Goal: Find contact information: Find contact information

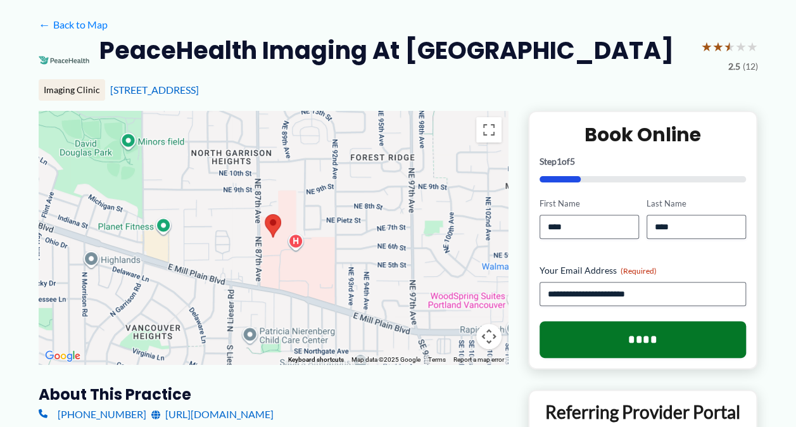
scroll to position [118, 0]
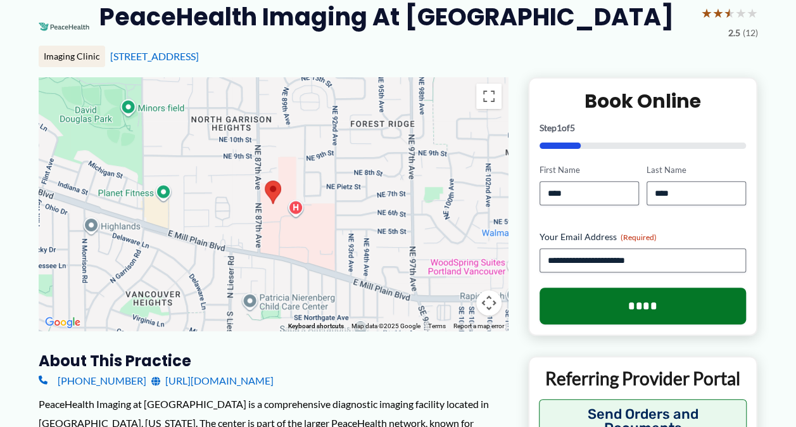
drag, startPoint x: 107, startPoint y: 65, endPoint x: 280, endPoint y: 66, distance: 172.9
click at [280, 66] on div "Imaging Clinic [STREET_ADDRESS]" at bounding box center [398, 57] width 719 height 22
copy link "[STREET_ADDRESS]"
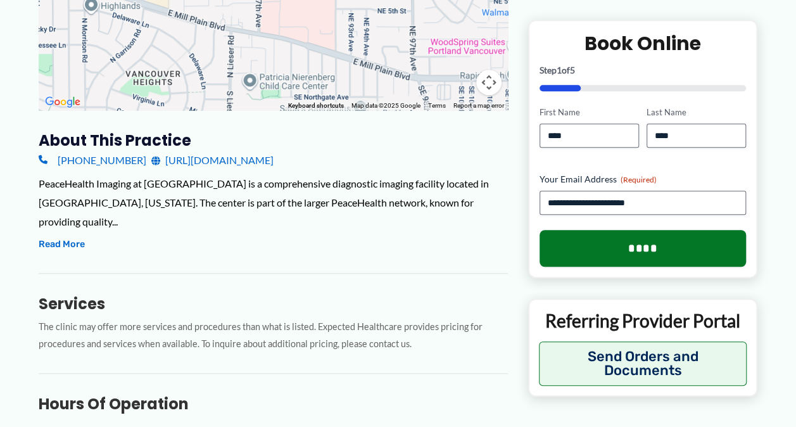
scroll to position [431, 0]
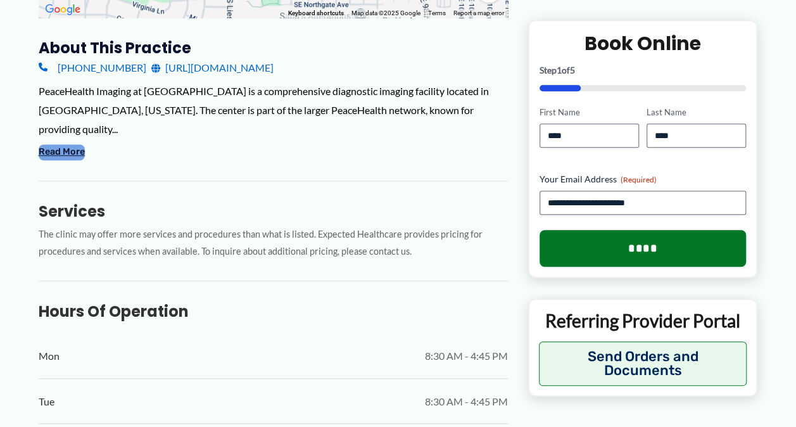
click at [60, 160] on button "Read More" at bounding box center [62, 151] width 46 height 15
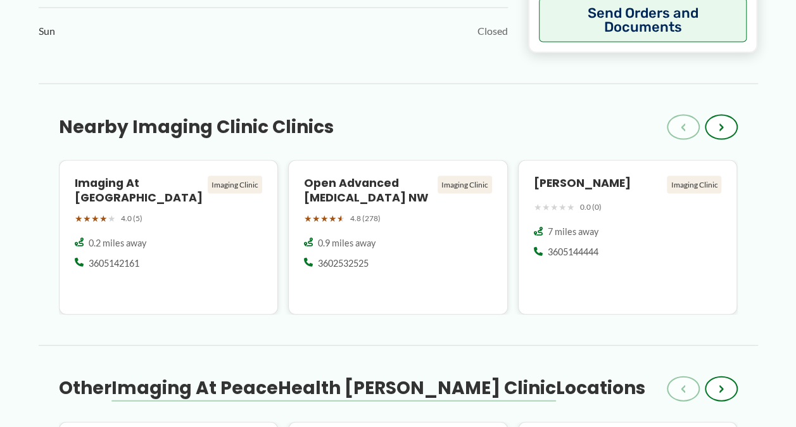
scroll to position [1268, 0]
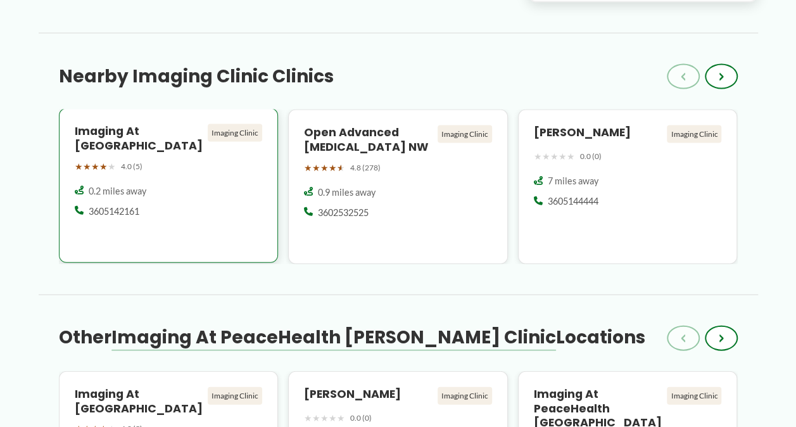
click at [103, 153] on h4 "Imaging at [GEOGRAPHIC_DATA]" at bounding box center [139, 138] width 129 height 29
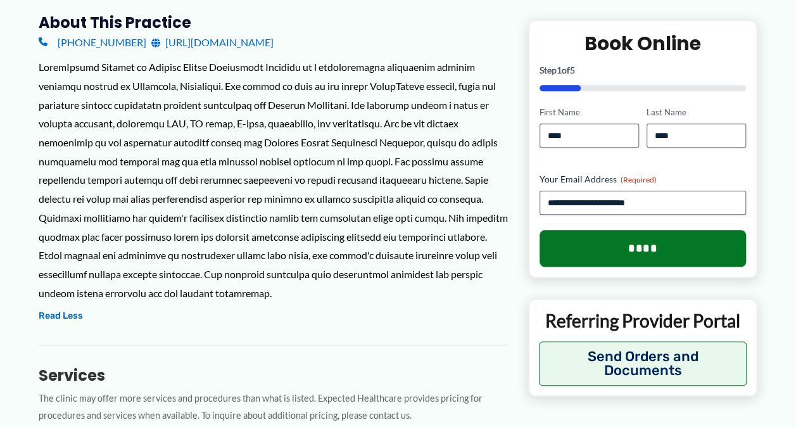
scroll to position [431, 0]
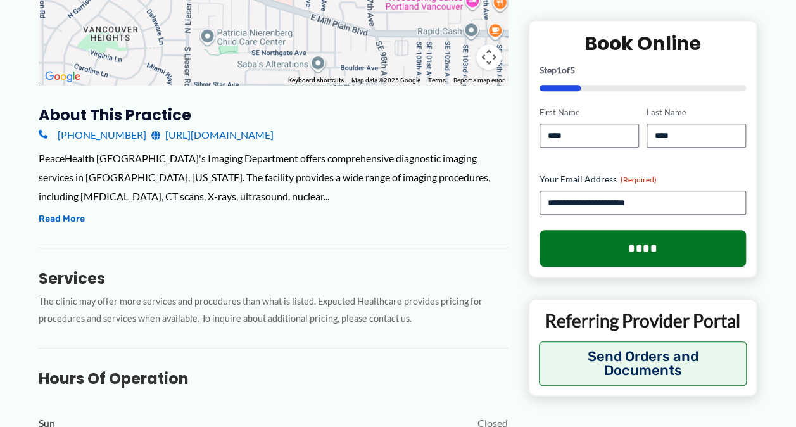
scroll to position [406, 0]
